Goal: Find specific page/section: Find specific page/section

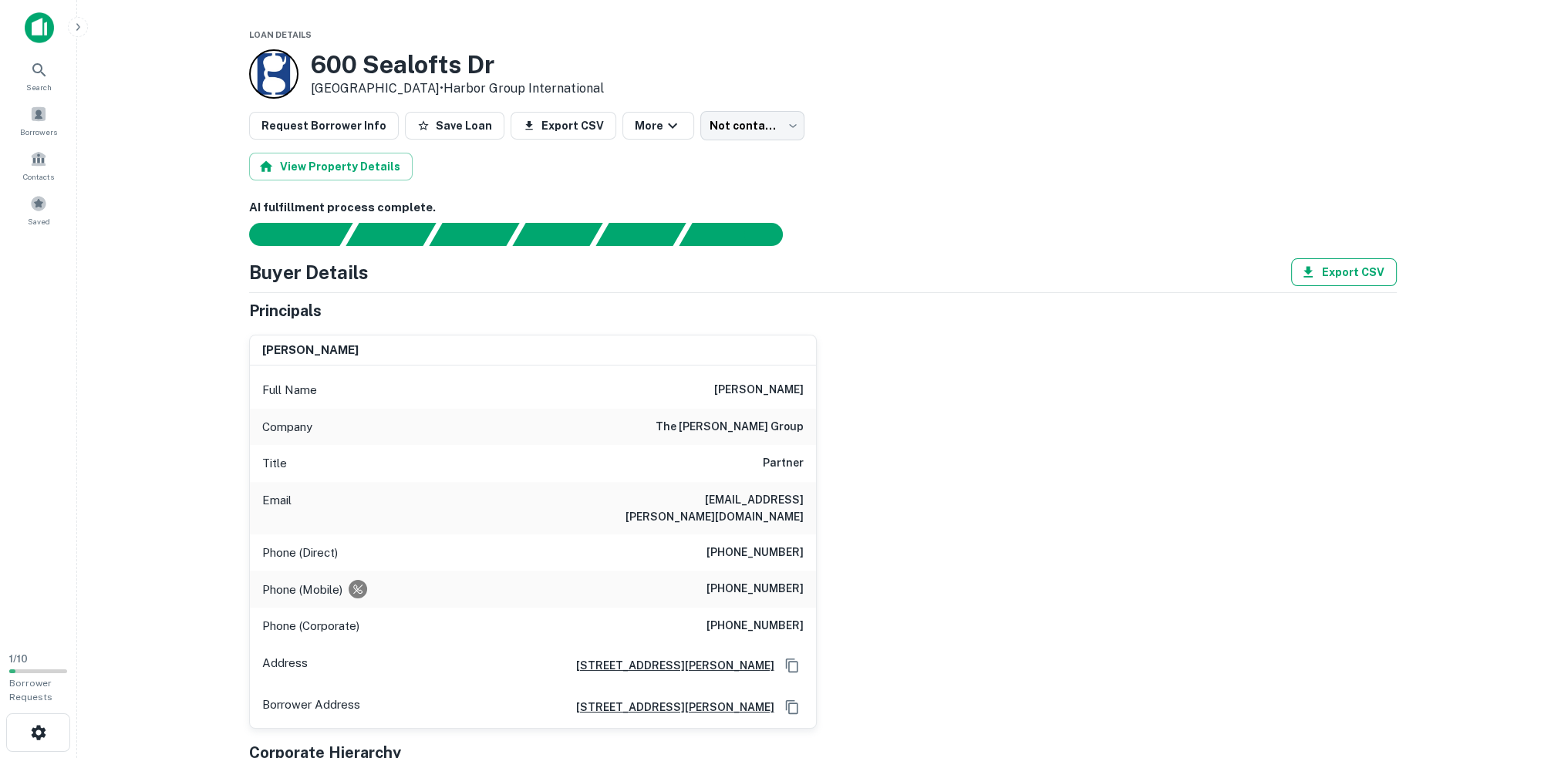
click at [1360, 272] on button "Export CSV" at bounding box center [1343, 272] width 106 height 28
click at [552, 123] on button "Export CSV" at bounding box center [563, 125] width 106 height 28
click at [568, 92] on link "Harbor Group International" at bounding box center [523, 88] width 160 height 14
click at [359, 163] on button "View Property Details" at bounding box center [330, 167] width 163 height 28
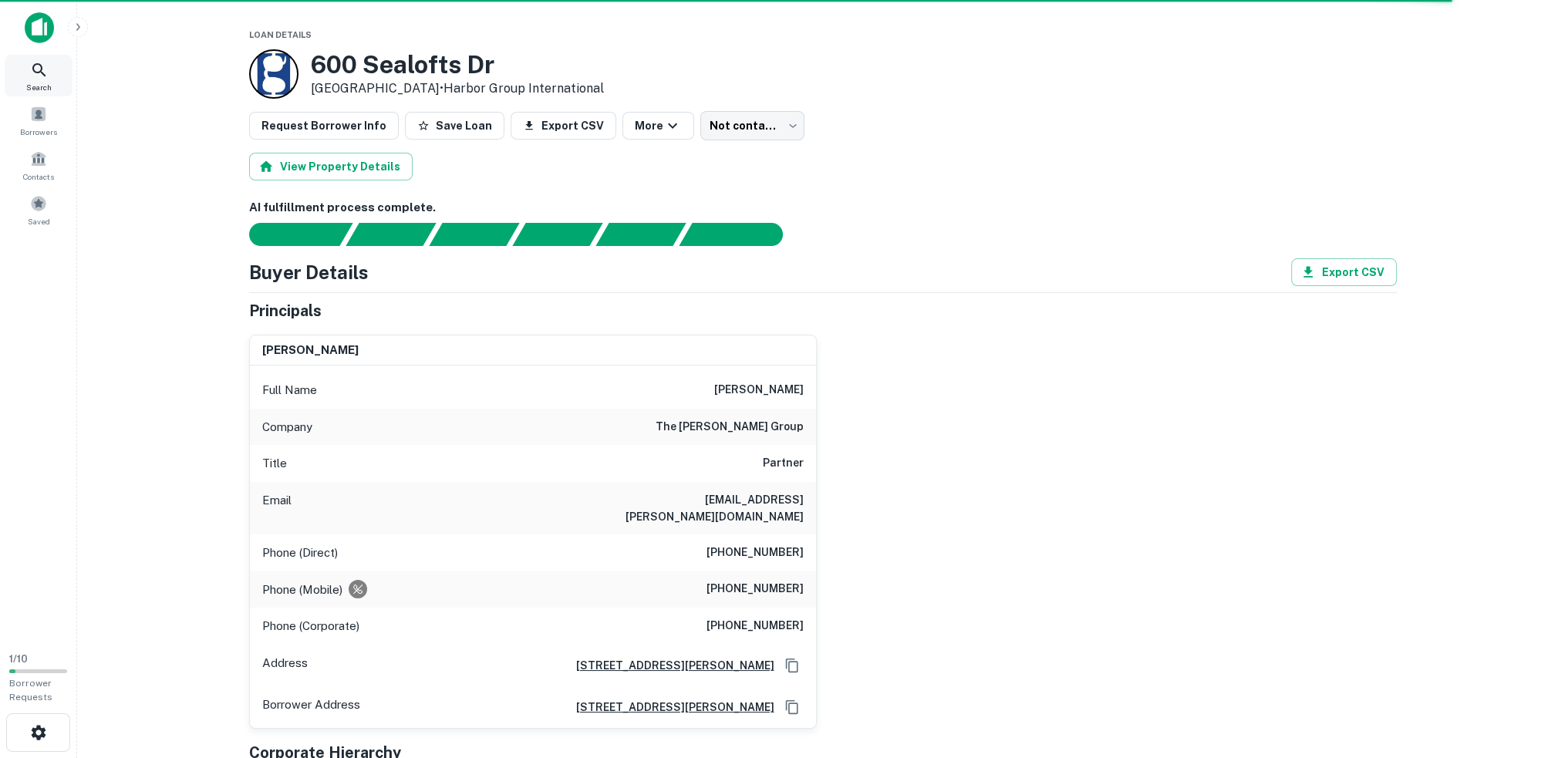
click at [41, 73] on icon at bounding box center [39, 69] width 18 height 18
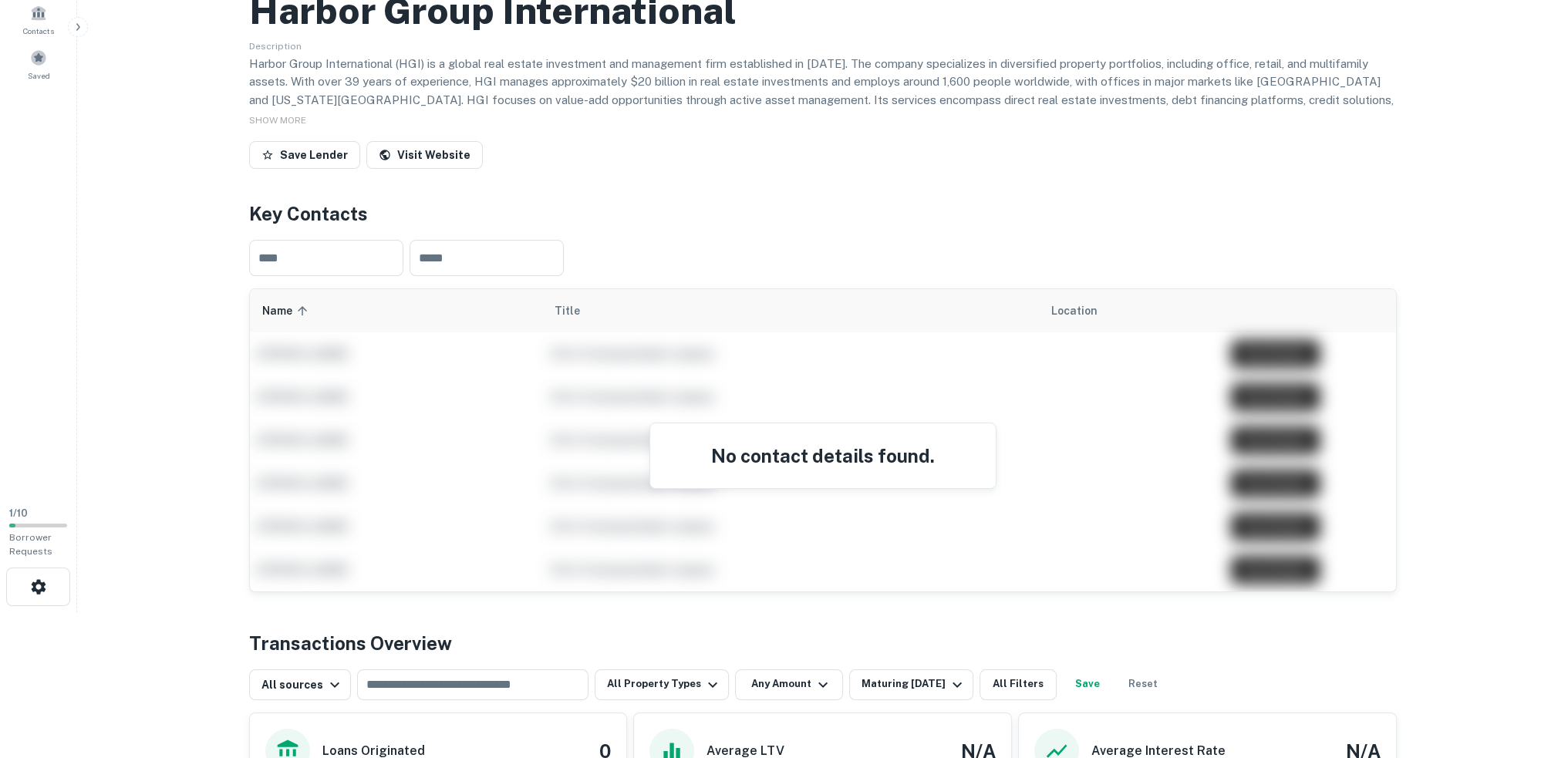
scroll to position [386, 0]
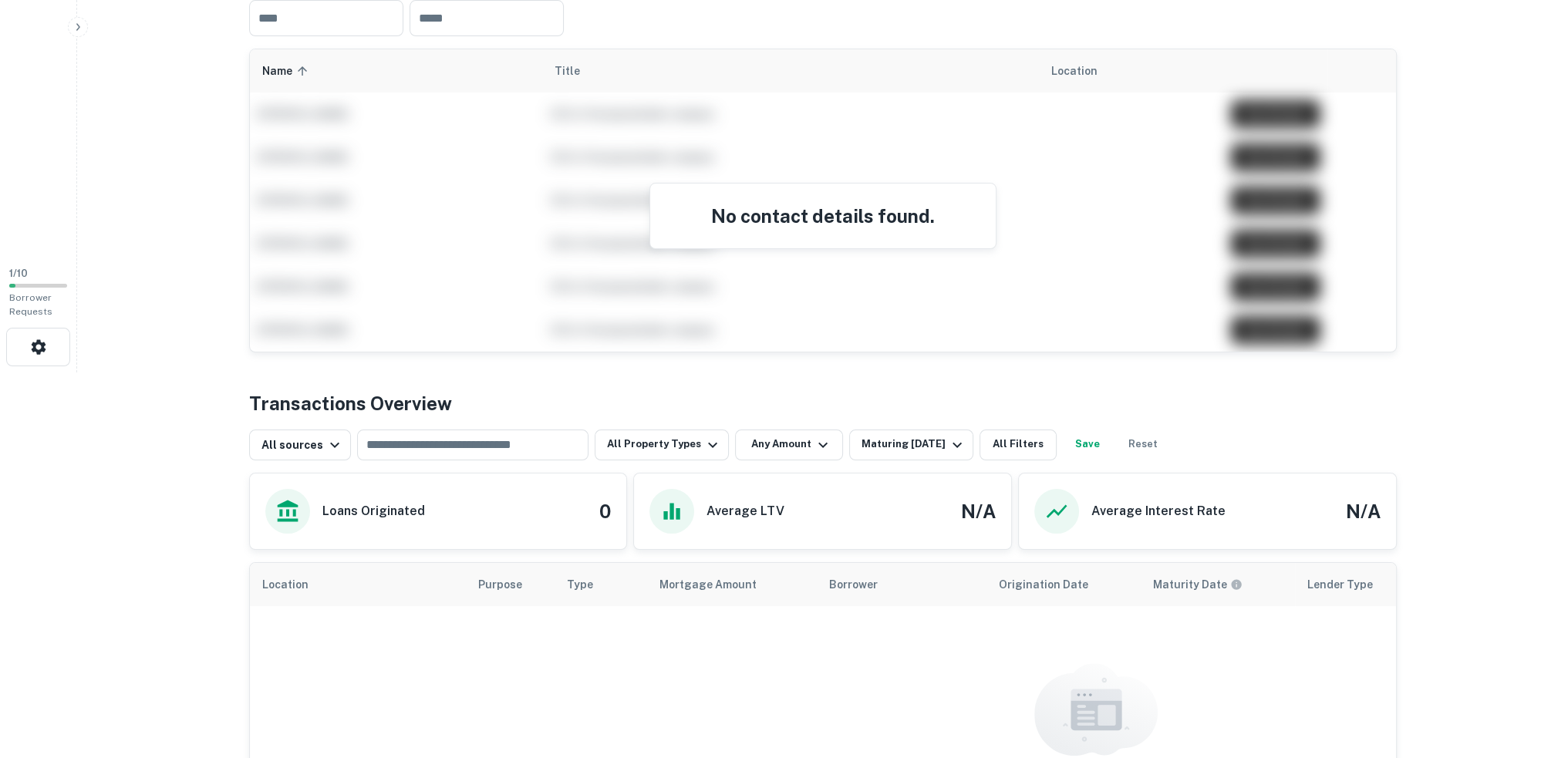
click at [790, 218] on h4 "No contact details found." at bounding box center [823, 215] width 308 height 28
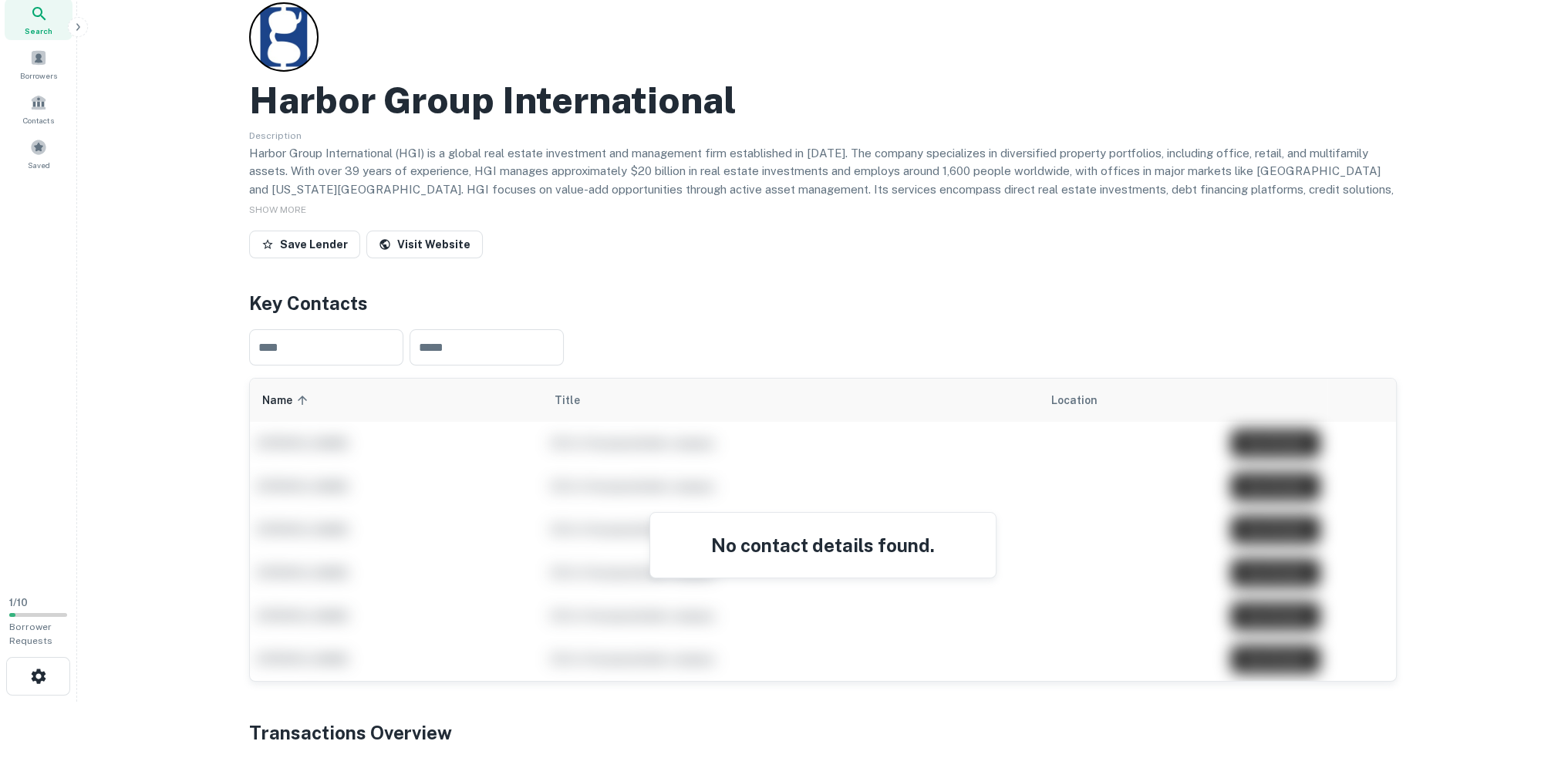
scroll to position [0, 0]
